Goal: Task Accomplishment & Management: Manage account settings

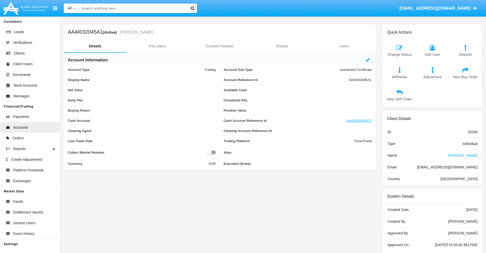
click at [157, 46] on link "Fee plans" at bounding box center [157, 46] width 62 height 12
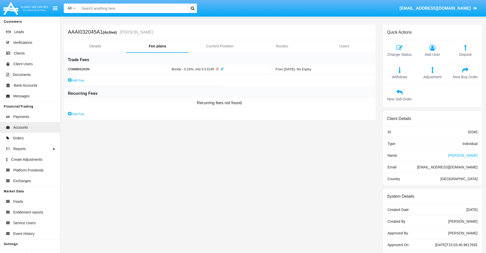
click at [76, 114] on link "Add Fee" at bounding box center [76, 113] width 16 height 5
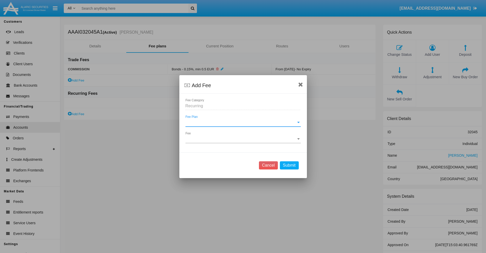
click at [243, 122] on span "Fee Plan" at bounding box center [240, 122] width 111 height 5
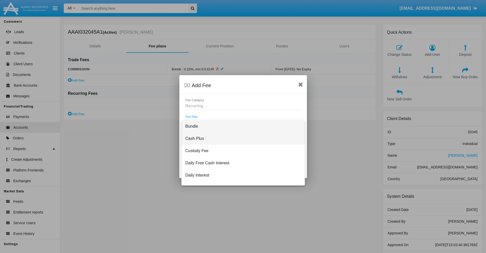
click at [241, 139] on span "Cash Plus" at bounding box center [242, 139] width 115 height 12
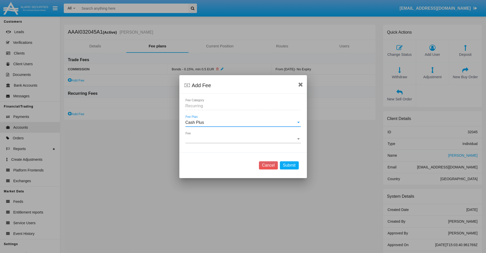
click at [243, 139] on span "Fee" at bounding box center [240, 139] width 111 height 5
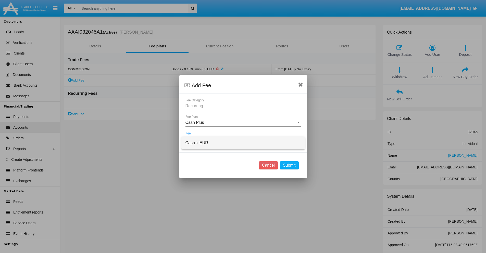
click at [243, 143] on span "Cash + EUR" at bounding box center [242, 143] width 115 height 12
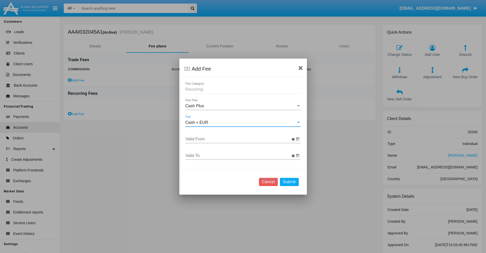
click at [240, 139] on input "Valid From" at bounding box center [239, 139] width 109 height 5
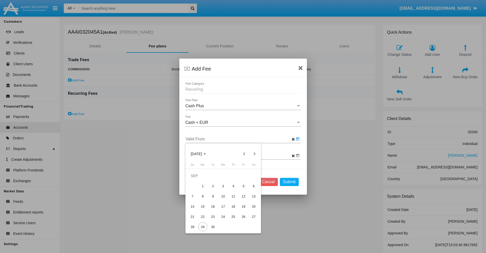
click at [201, 154] on span "[DATE]" at bounding box center [196, 154] width 11 height 4
click at [214, 190] on div "2025" at bounding box center [214, 190] width 16 height 9
click at [196, 200] on div "SEP" at bounding box center [196, 200] width 16 height 9
click at [203, 227] on div "29" at bounding box center [202, 226] width 9 height 9
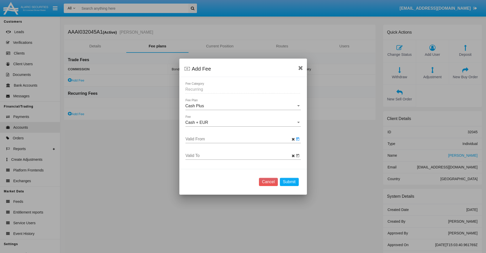
type input "[DATE]"
click at [240, 156] on input "Valid To" at bounding box center [239, 156] width 109 height 5
click at [201, 69] on span "[DATE]" at bounding box center [196, 69] width 11 height 4
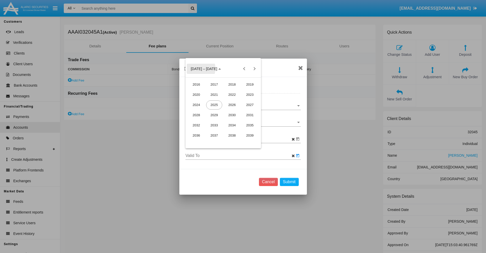
click at [214, 105] on div "2025" at bounding box center [214, 105] width 16 height 9
click at [214, 115] on div "OCT" at bounding box center [214, 115] width 16 height 9
click at [233, 132] on div "30" at bounding box center [233, 131] width 9 height 9
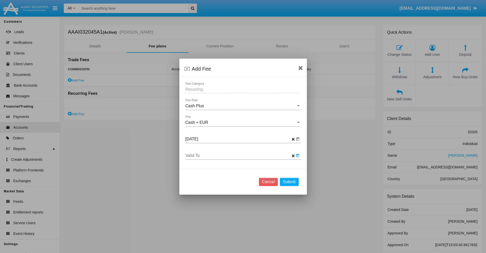
type input "[DATE]"
click at [289, 182] on button "Submit" at bounding box center [289, 182] width 19 height 8
